Goal: Task Accomplishment & Management: Manage account settings

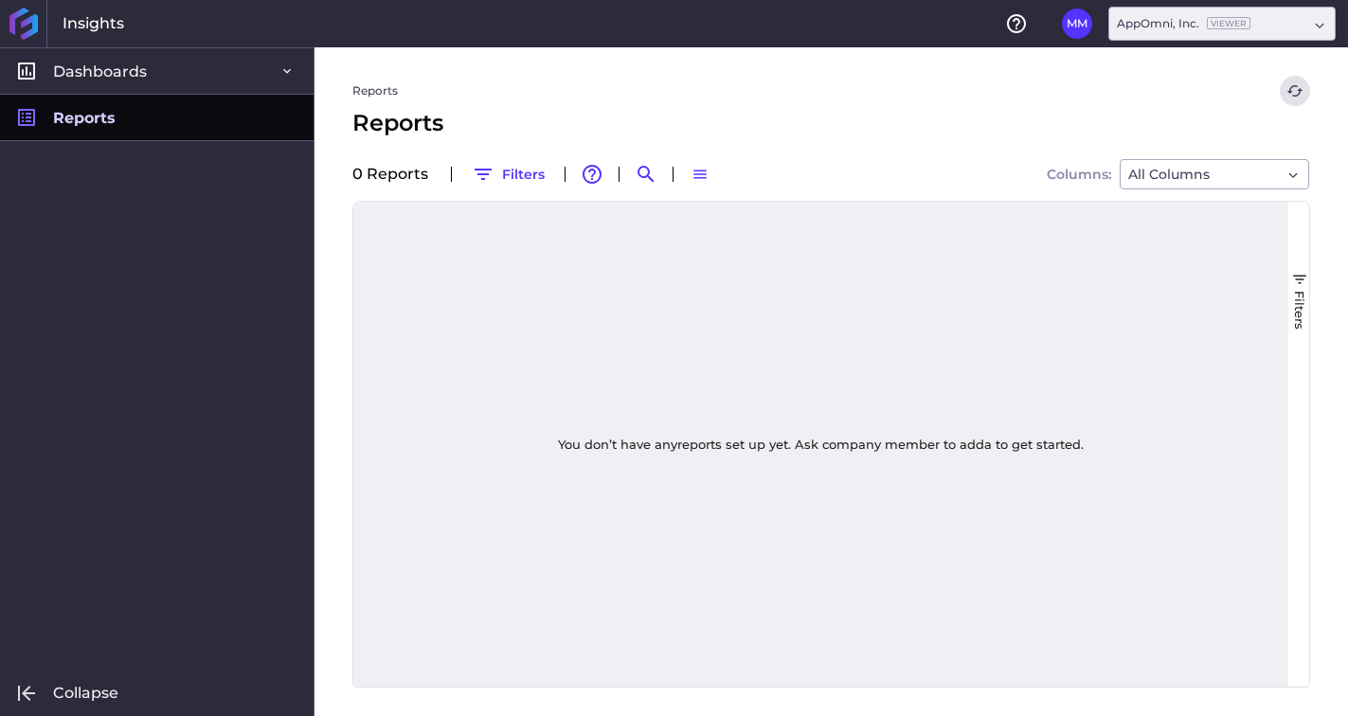
click at [186, 123] on link "Reports" at bounding box center [157, 117] width 314 height 46
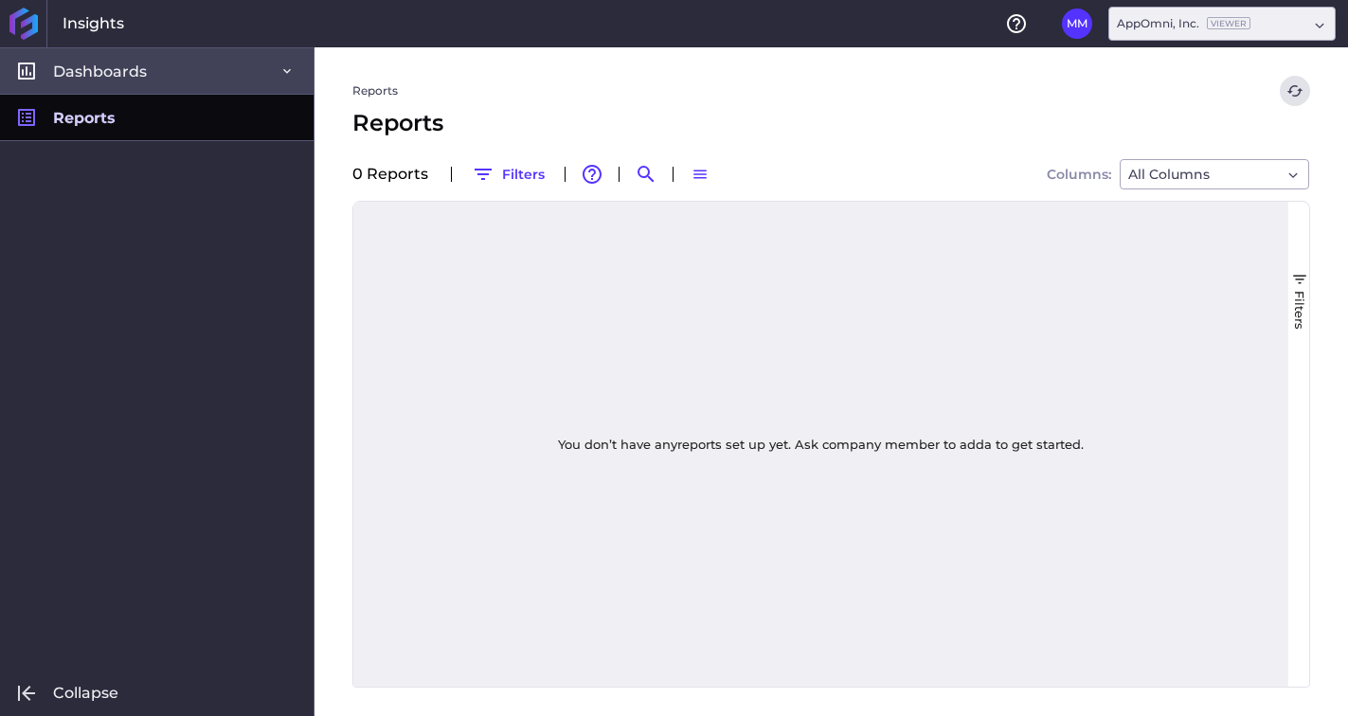
click at [193, 69] on link "Dashboards" at bounding box center [157, 70] width 314 height 46
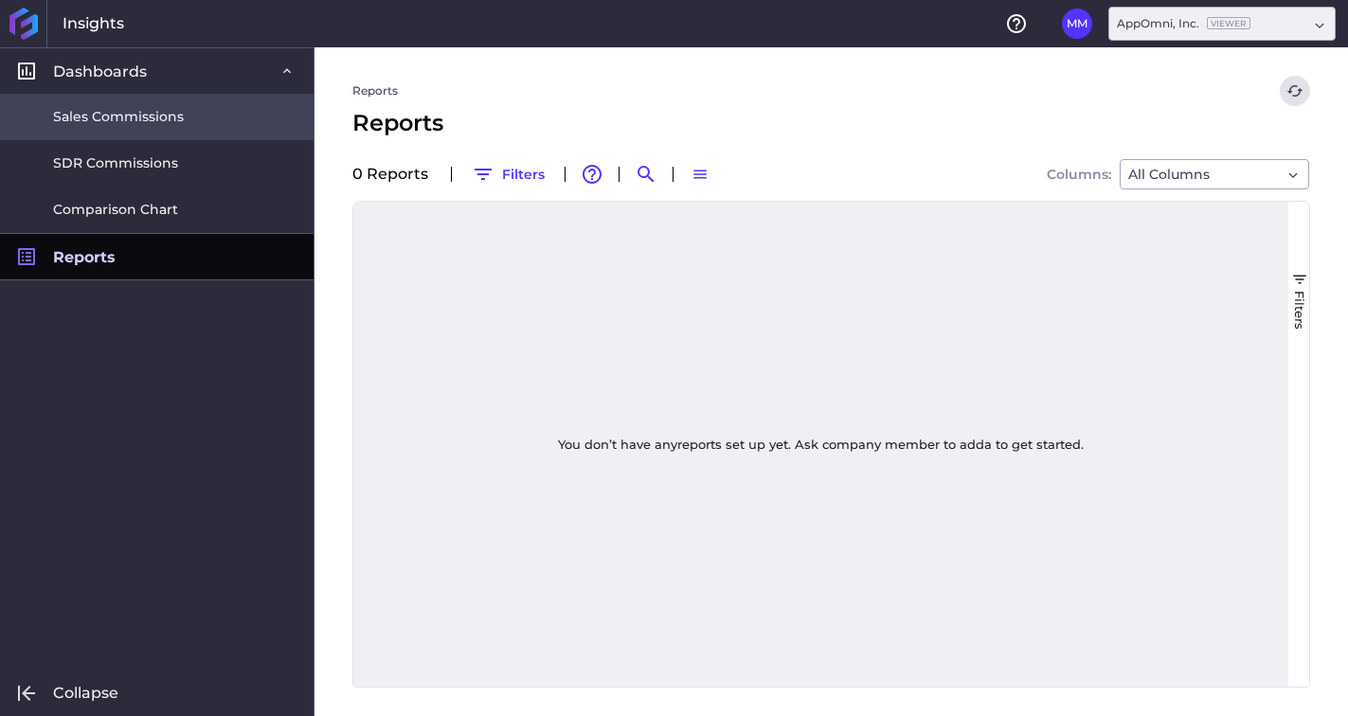
click at [156, 123] on span "Sales Commissions" at bounding box center [118, 117] width 131 height 20
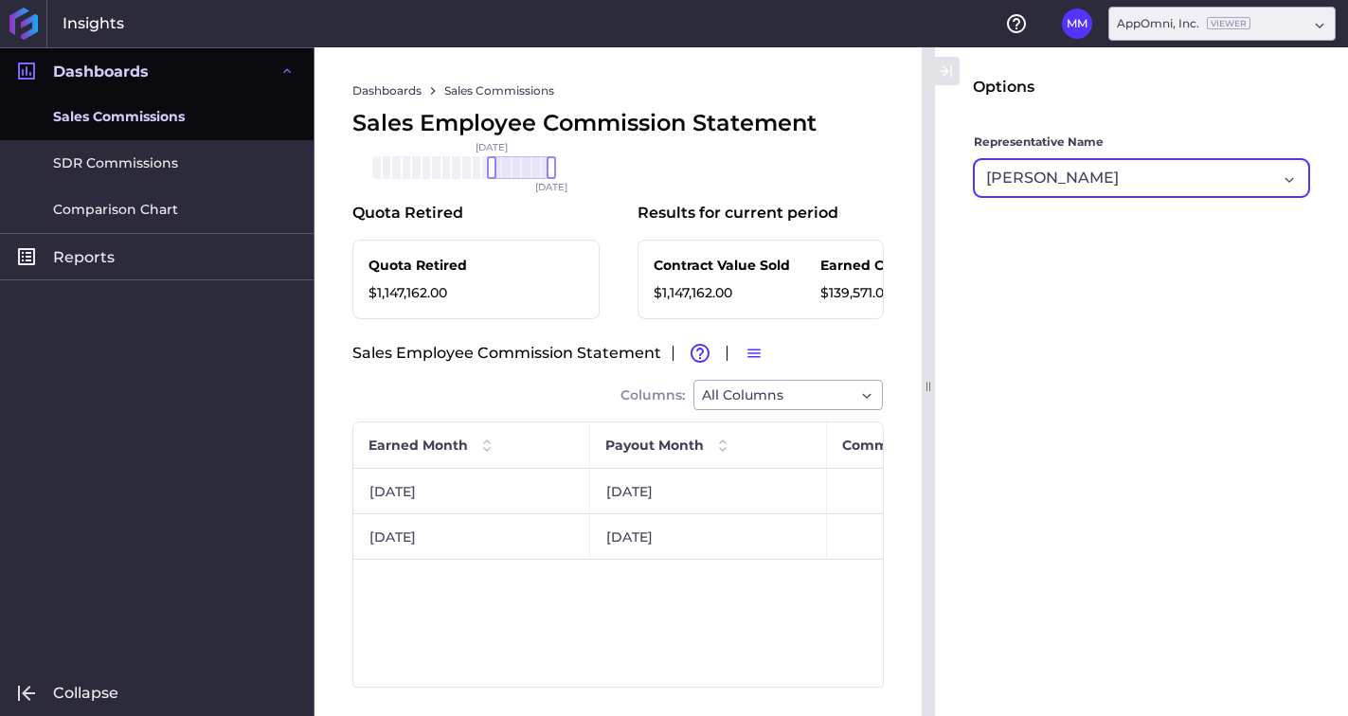
click at [1289, 178] on div "Michael Mitchell" at bounding box center [1141, 178] width 335 height 38
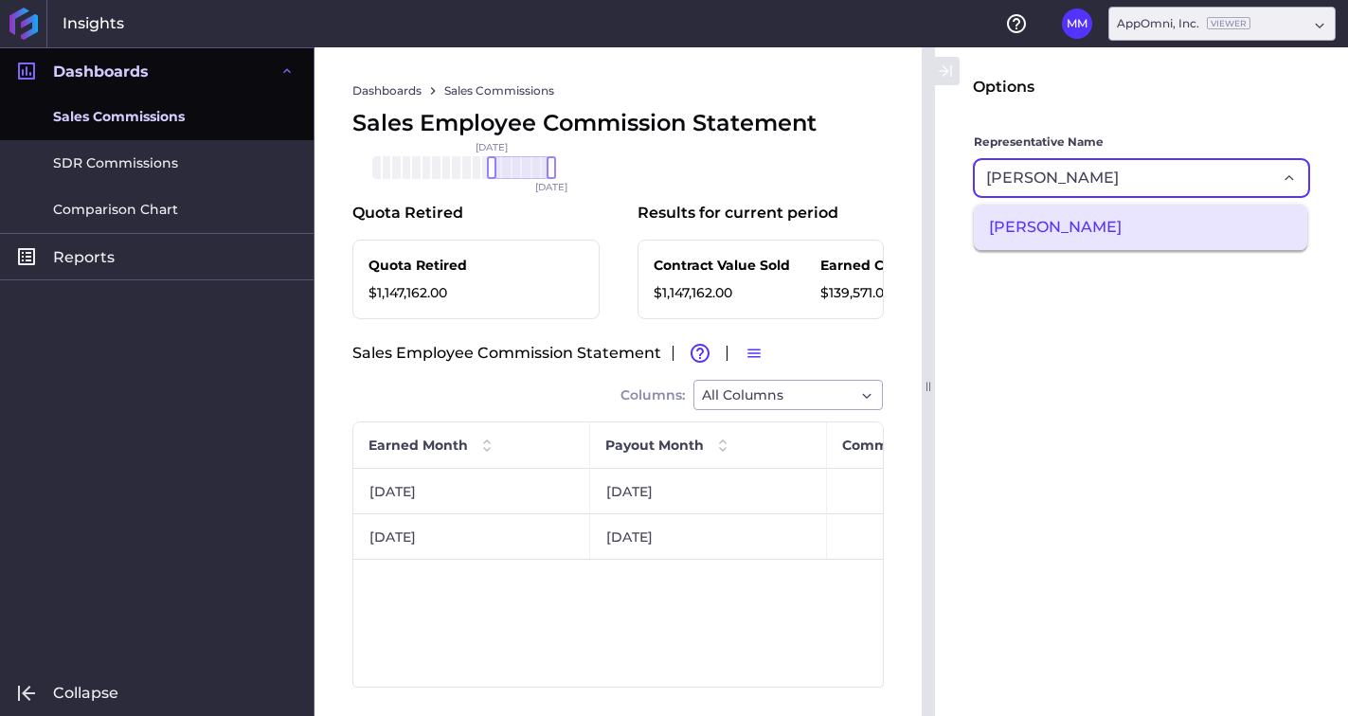
click at [1198, 227] on span "Michael Mitchell" at bounding box center [1140, 227] width 333 height 45
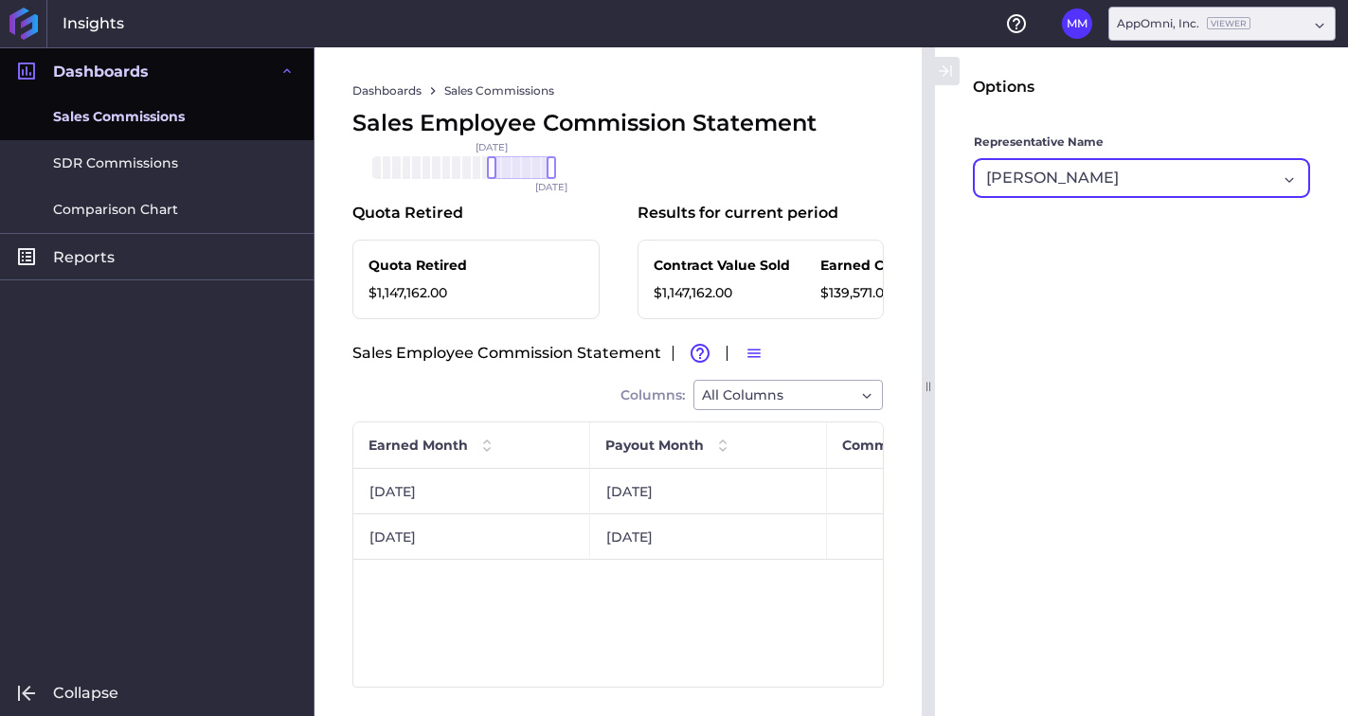
click at [1147, 186] on div "Michael Mitchell" at bounding box center [1131, 178] width 291 height 23
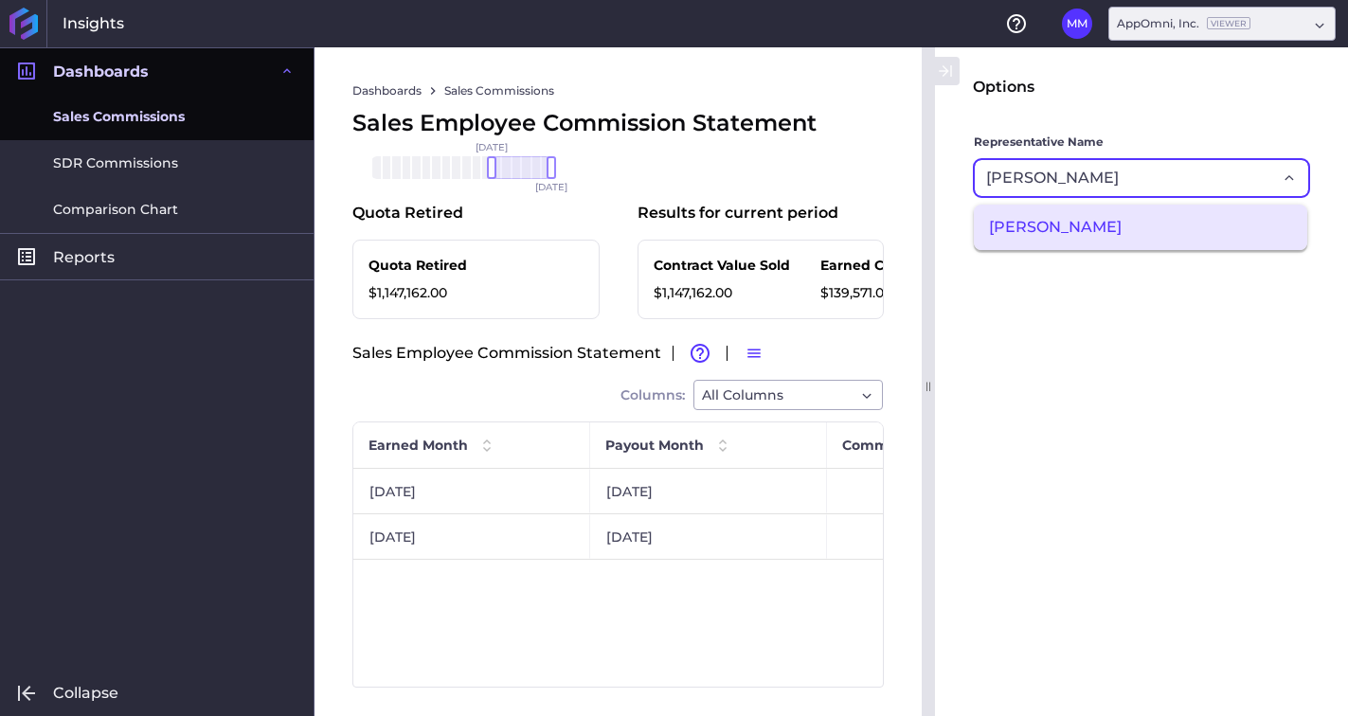
click at [1229, 343] on main "Options Representative Name Michael Mitchell Michael Mitchell" at bounding box center [1141, 382] width 413 height 612
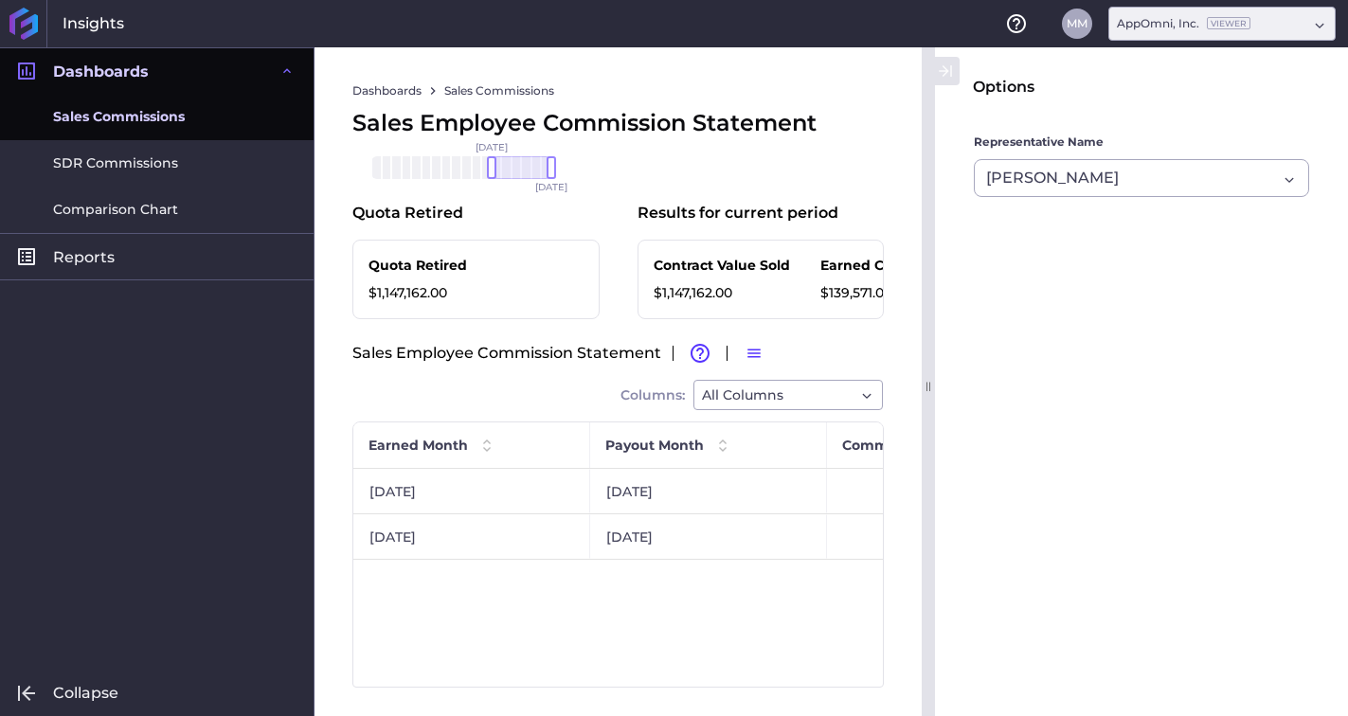
click at [1079, 21] on button "MM" at bounding box center [1077, 24] width 30 height 30
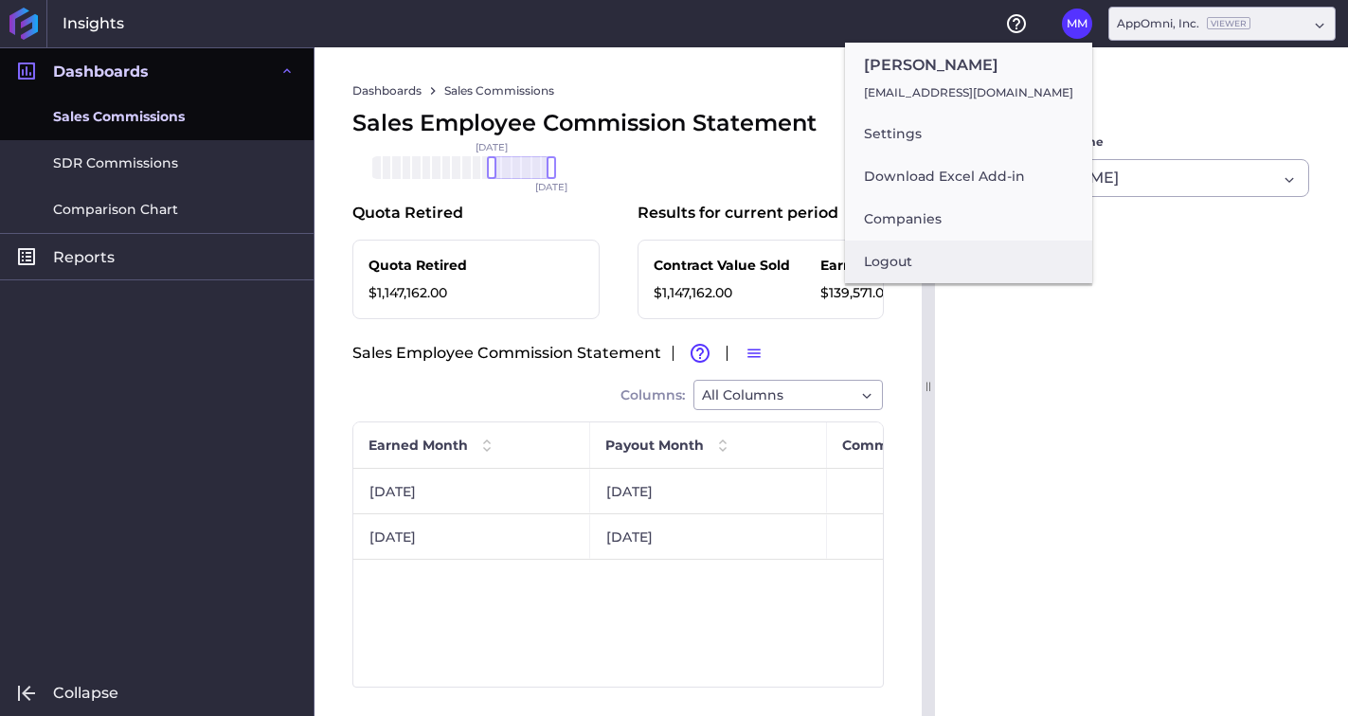
click at [938, 252] on button "Logout" at bounding box center [968, 262] width 247 height 43
